Goal: Check status: Check status

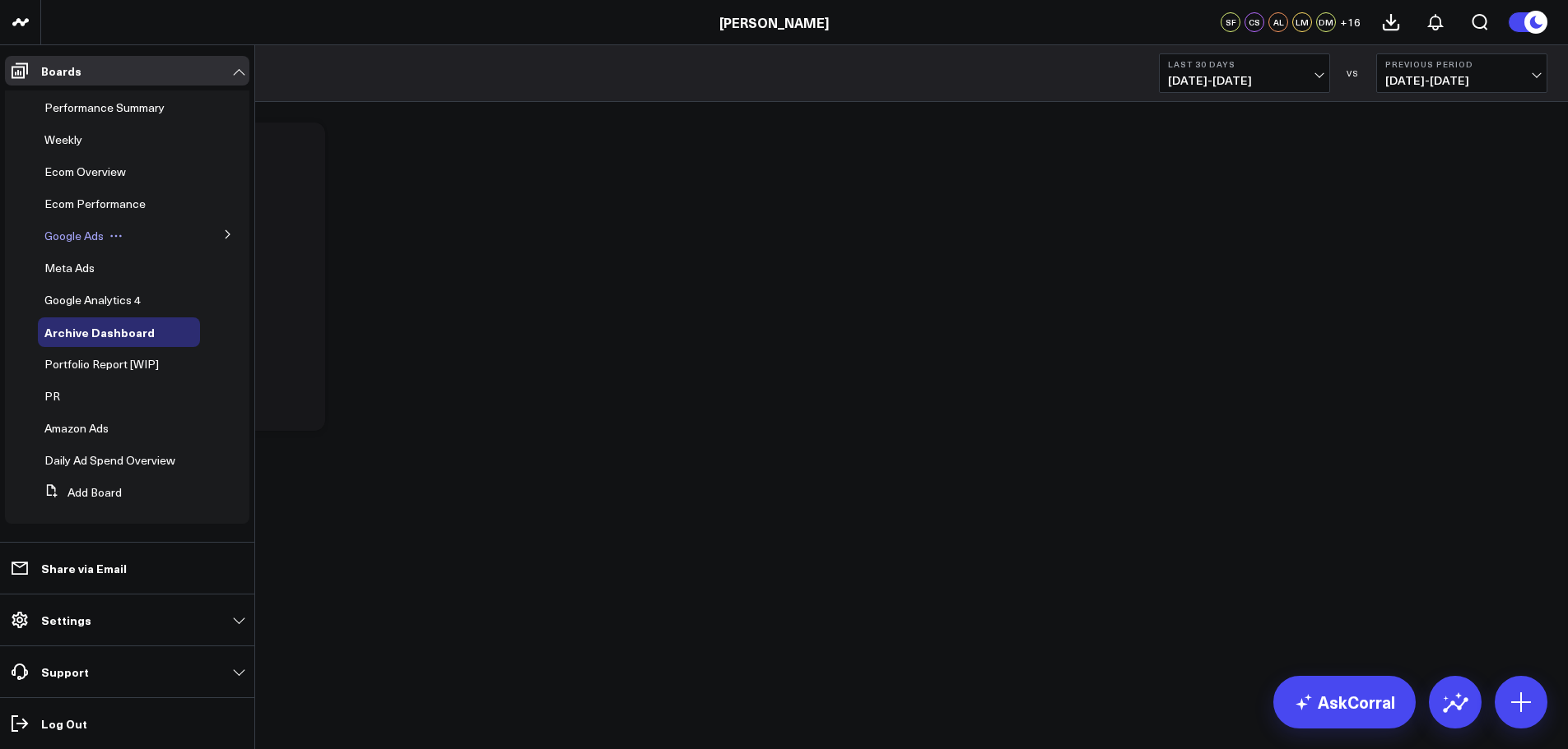
scroll to position [45, 0]
click at [99, 450] on span "Daily Ad Spend Overview" at bounding box center [109, 458] width 131 height 15
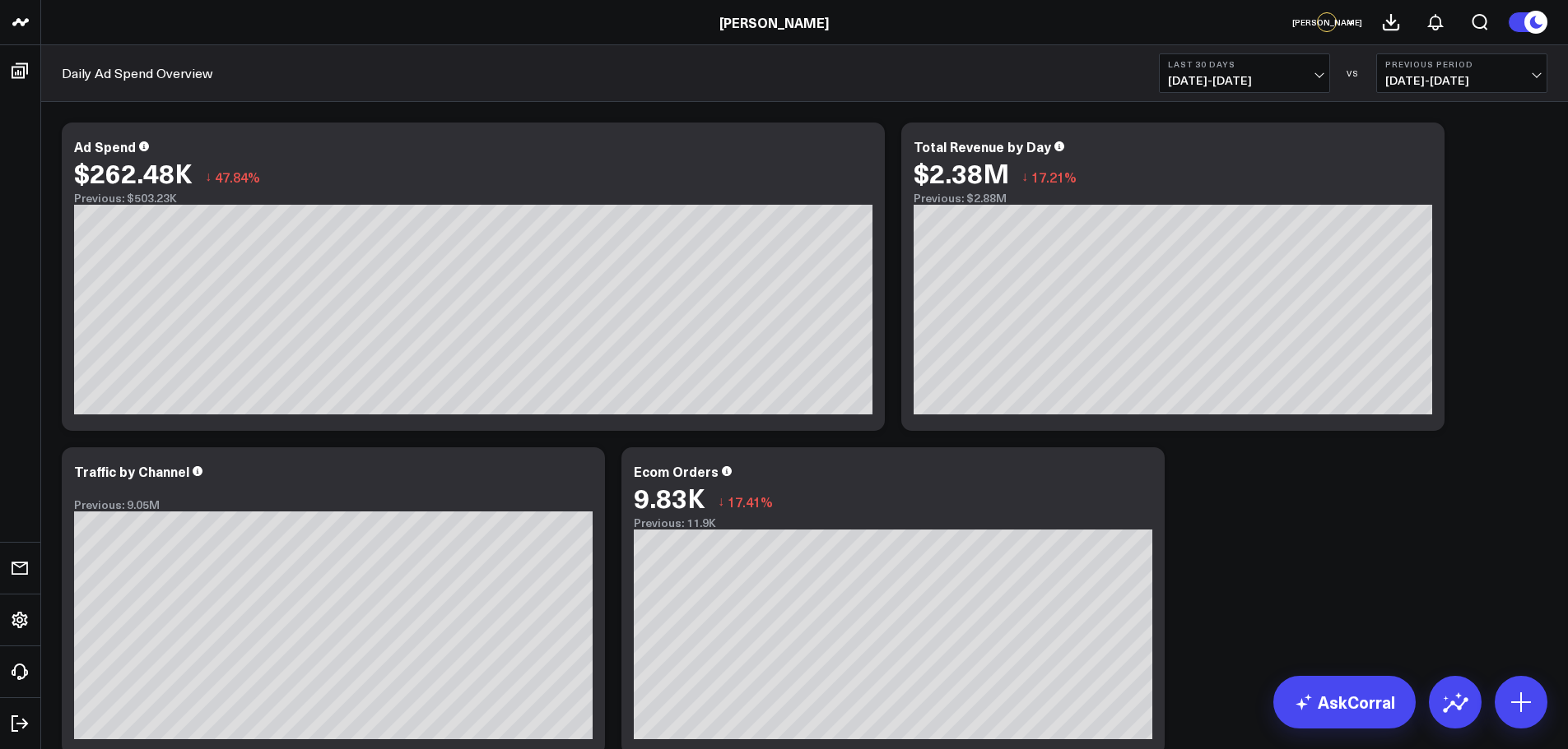
click at [1294, 66] on b "Last 30 Days" at bounding box center [1244, 64] width 153 height 10
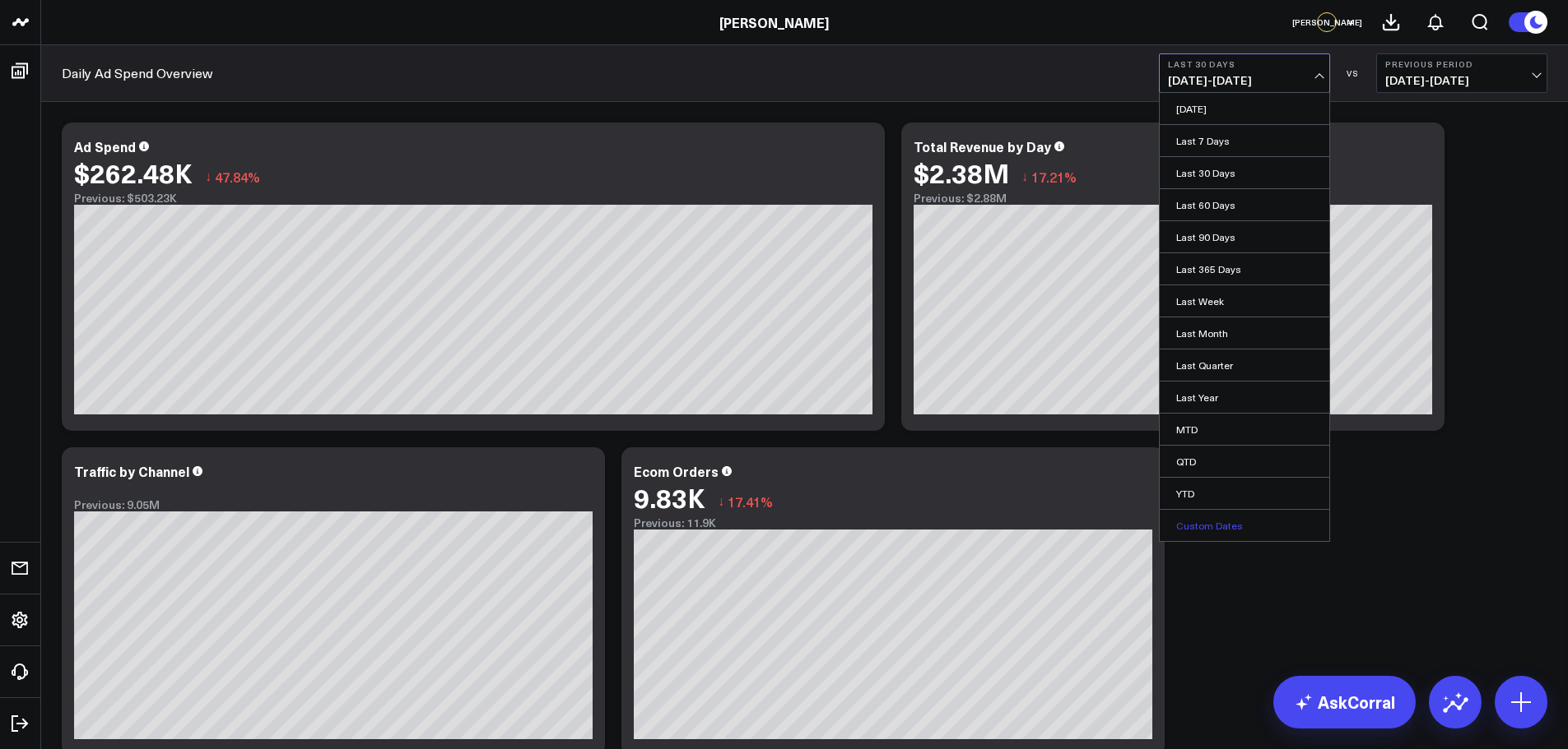
click at [1211, 517] on link "Custom Dates" at bounding box center [1245, 526] width 169 height 31
select select "8"
select select "2025"
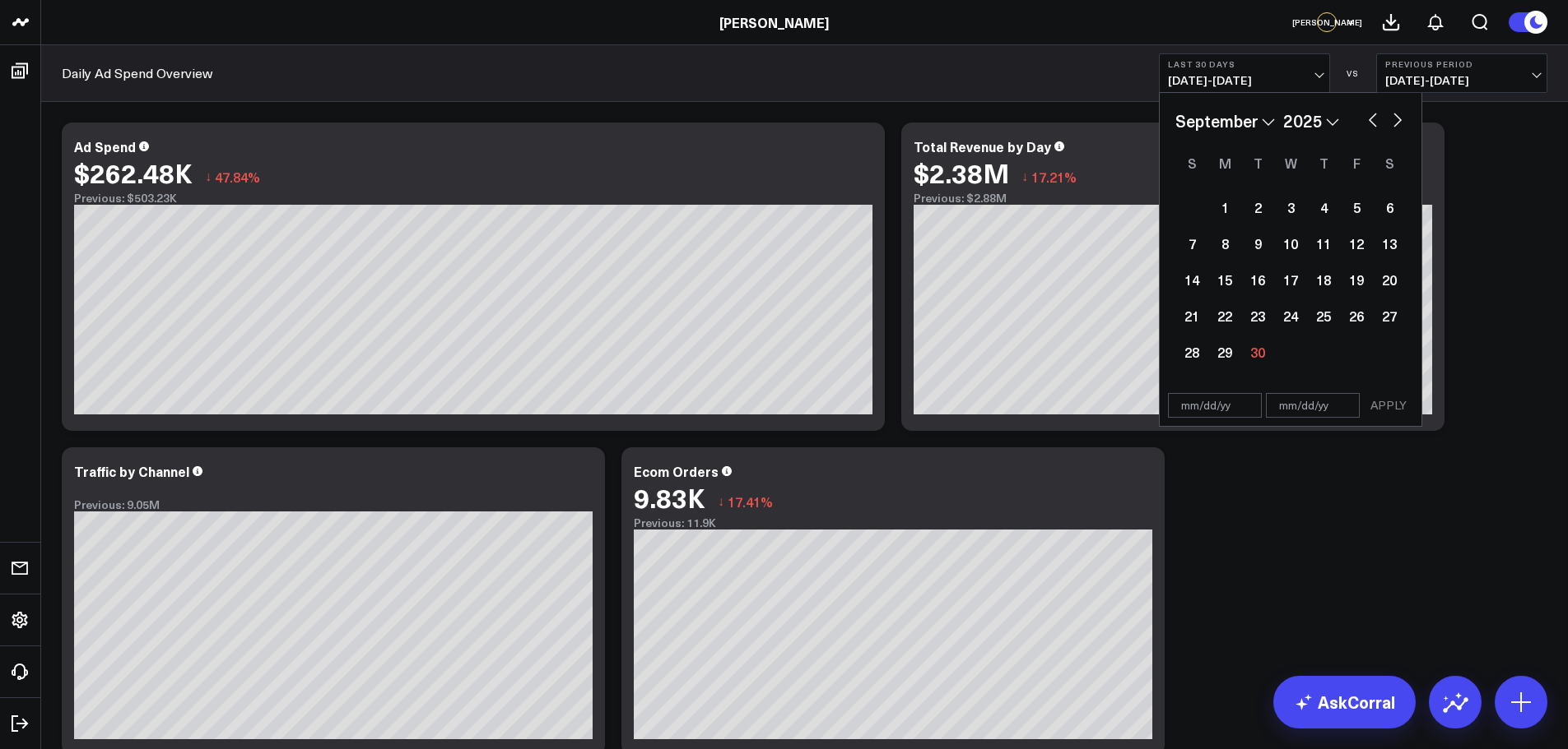
click at [1322, 121] on select "2026 2025 2024 2023 2022 2021 2020 2019 2018 2017 2016 2015 2014 2013 2012 2011…" at bounding box center [1311, 120] width 56 height 25
select select "8"
select select "2024"
click at [1394, 121] on button "button" at bounding box center [1397, 118] width 16 height 19
select select "9"
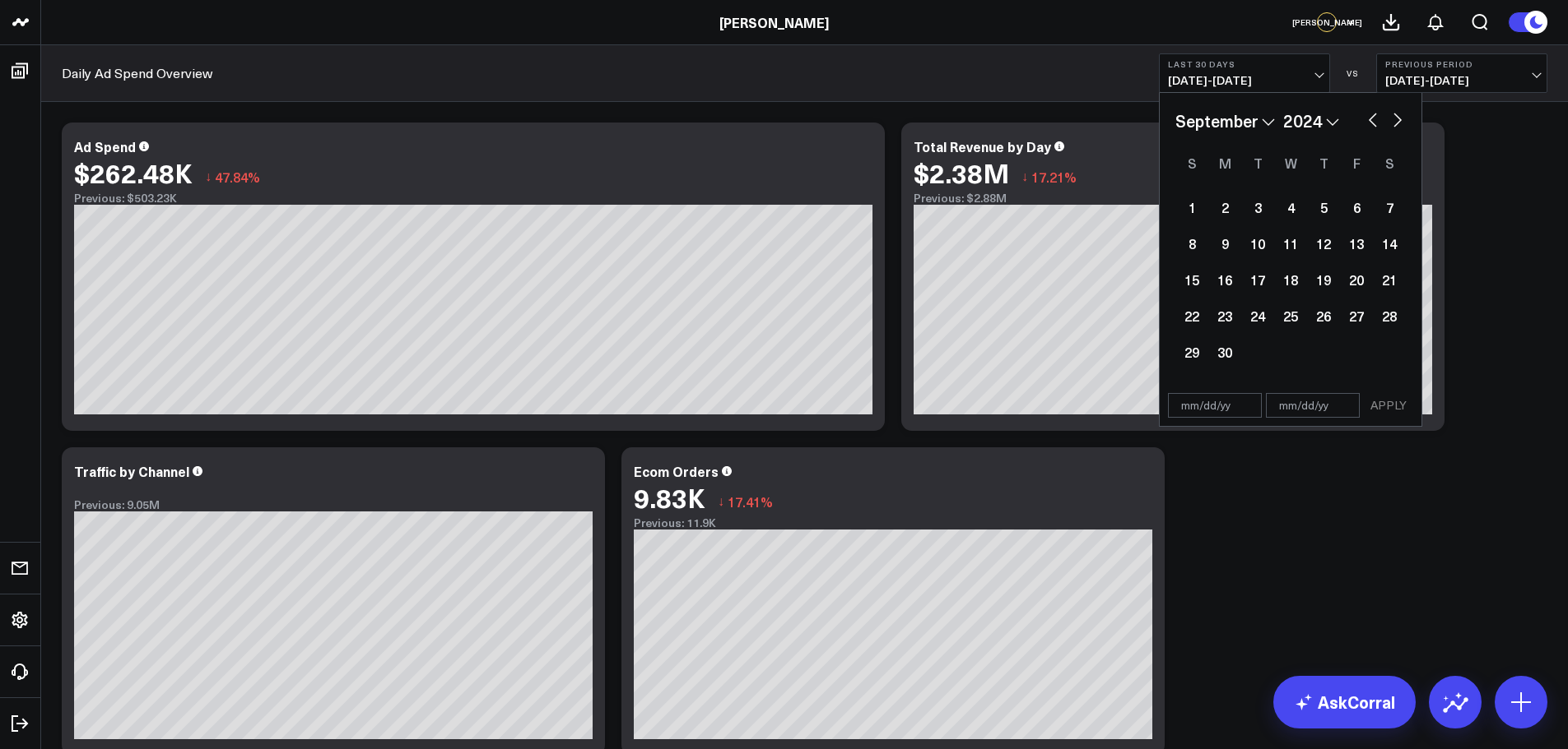
select select "2024"
click at [1262, 203] on div "1" at bounding box center [1257, 207] width 33 height 33
type input "[DATE]"
select select "9"
select select "2024"
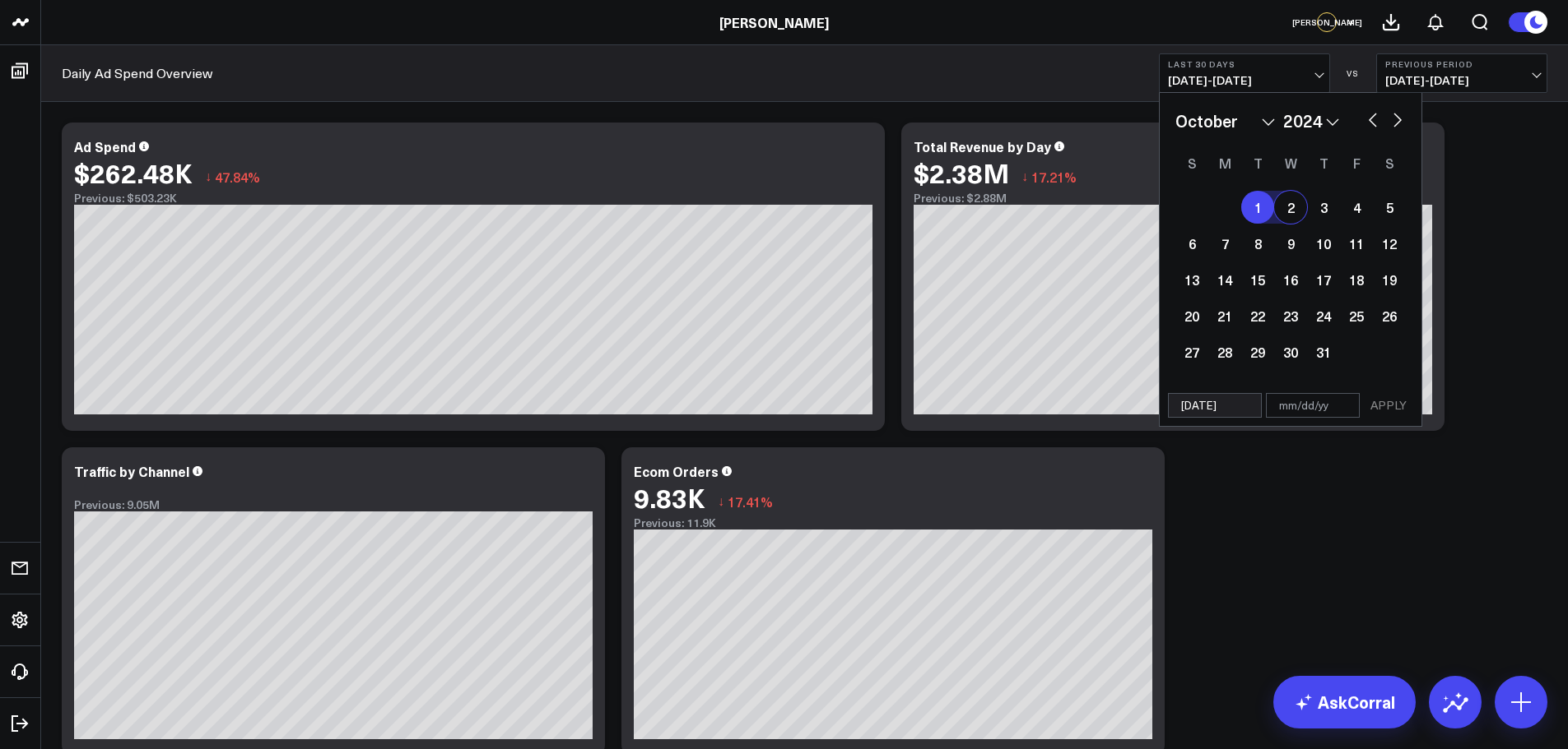
click at [1399, 118] on button "button" at bounding box center [1397, 118] width 16 height 19
select select "10"
select select "2024"
click at [1399, 118] on button "button" at bounding box center [1397, 118] width 16 height 19
select select "11"
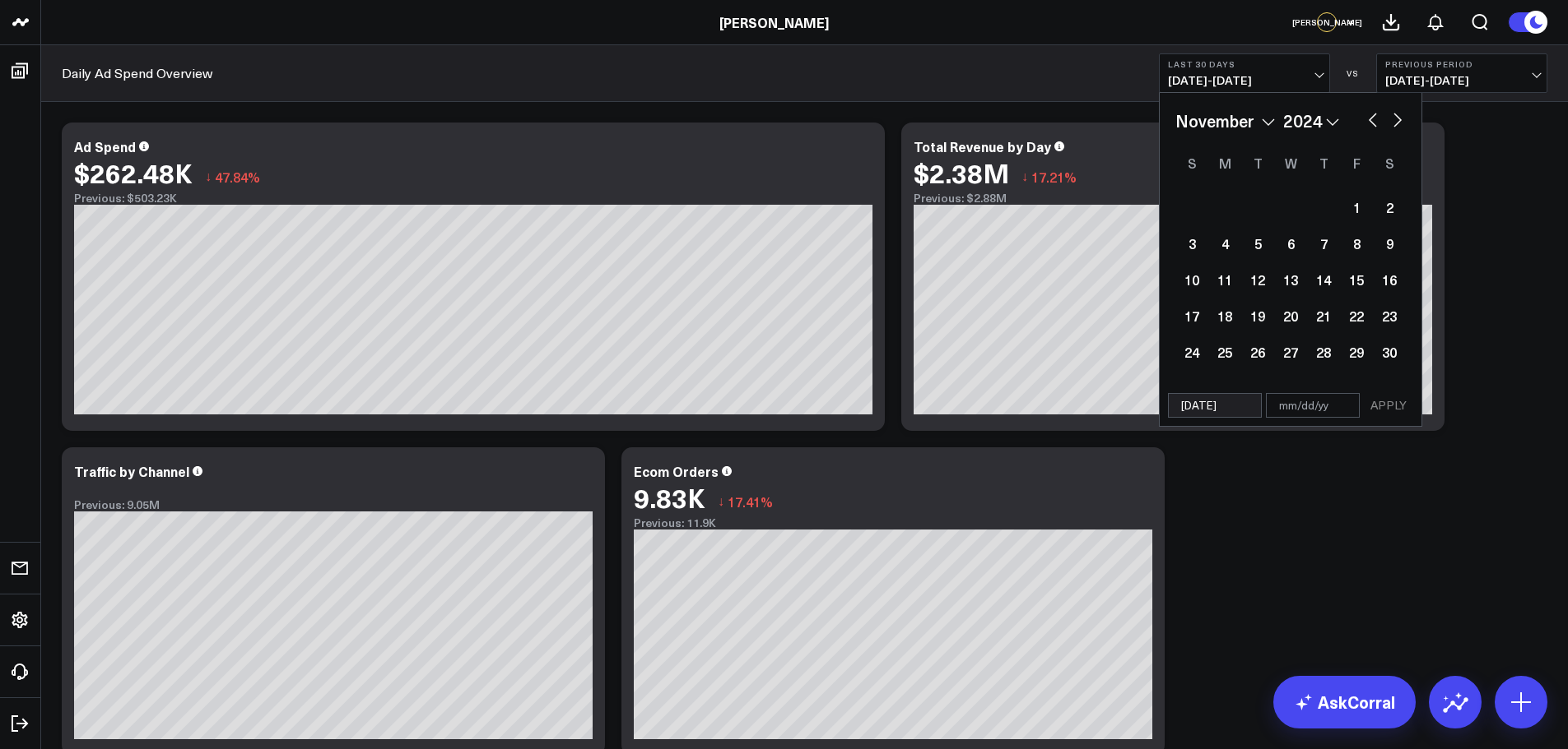
select select "2024"
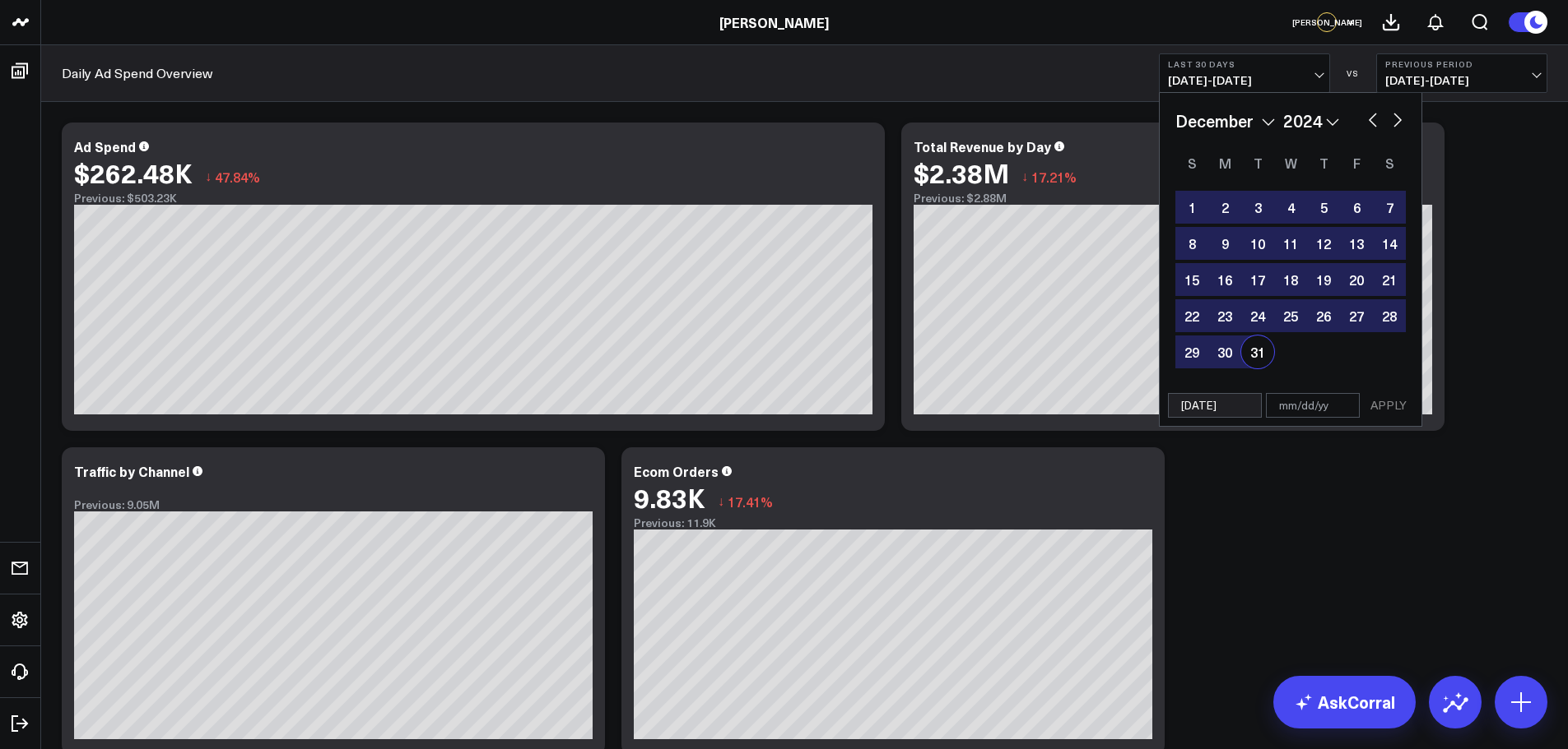
click at [1262, 354] on div "31" at bounding box center [1257, 352] width 33 height 33
type input "[DATE]"
select select "11"
select select "2024"
click at [1396, 403] on button "APPLY" at bounding box center [1389, 405] width 49 height 25
